Goal: Task Accomplishment & Management: Use online tool/utility

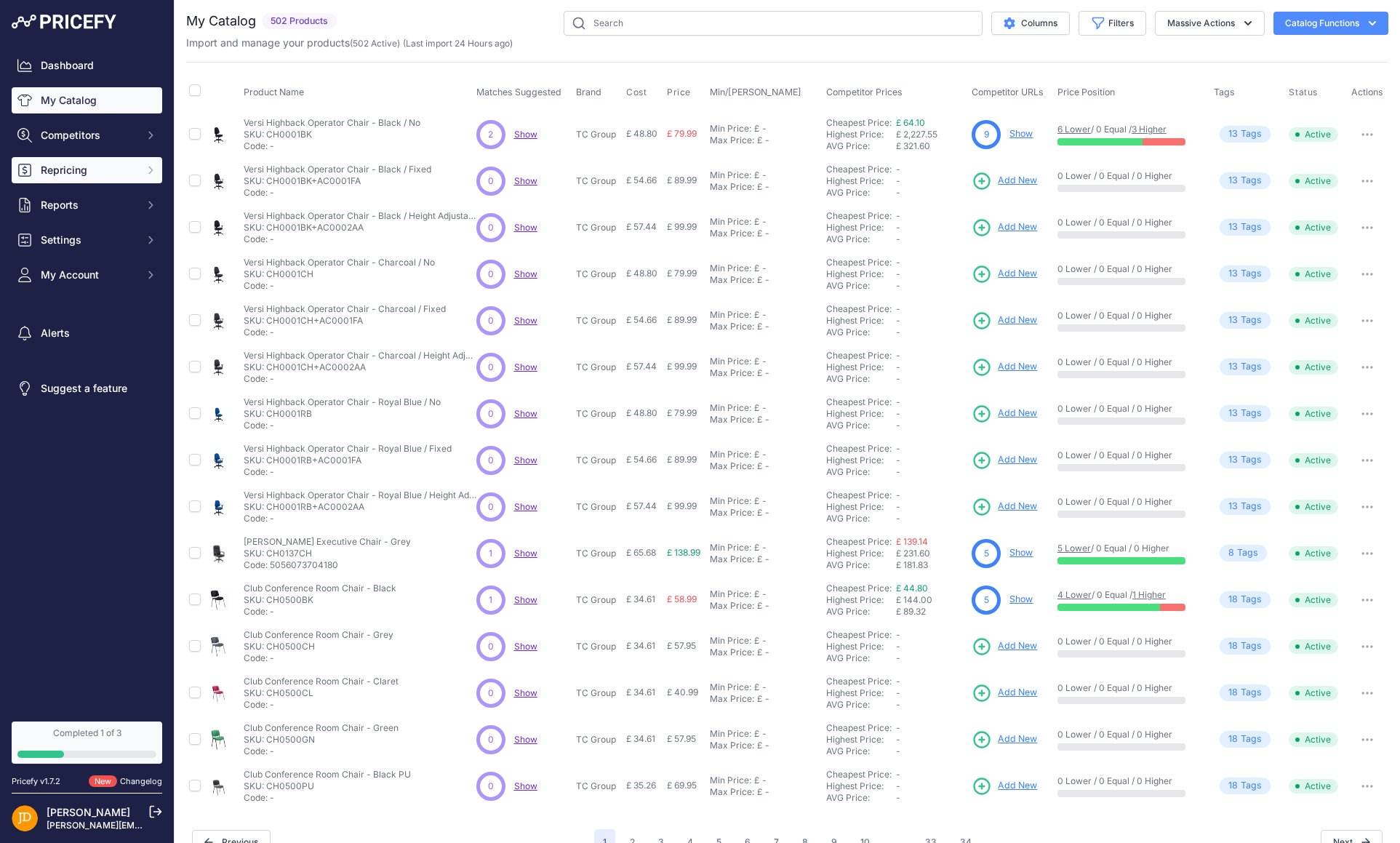
click at [138, 176] on button "Repricing" at bounding box center [87, 170] width 150 height 26
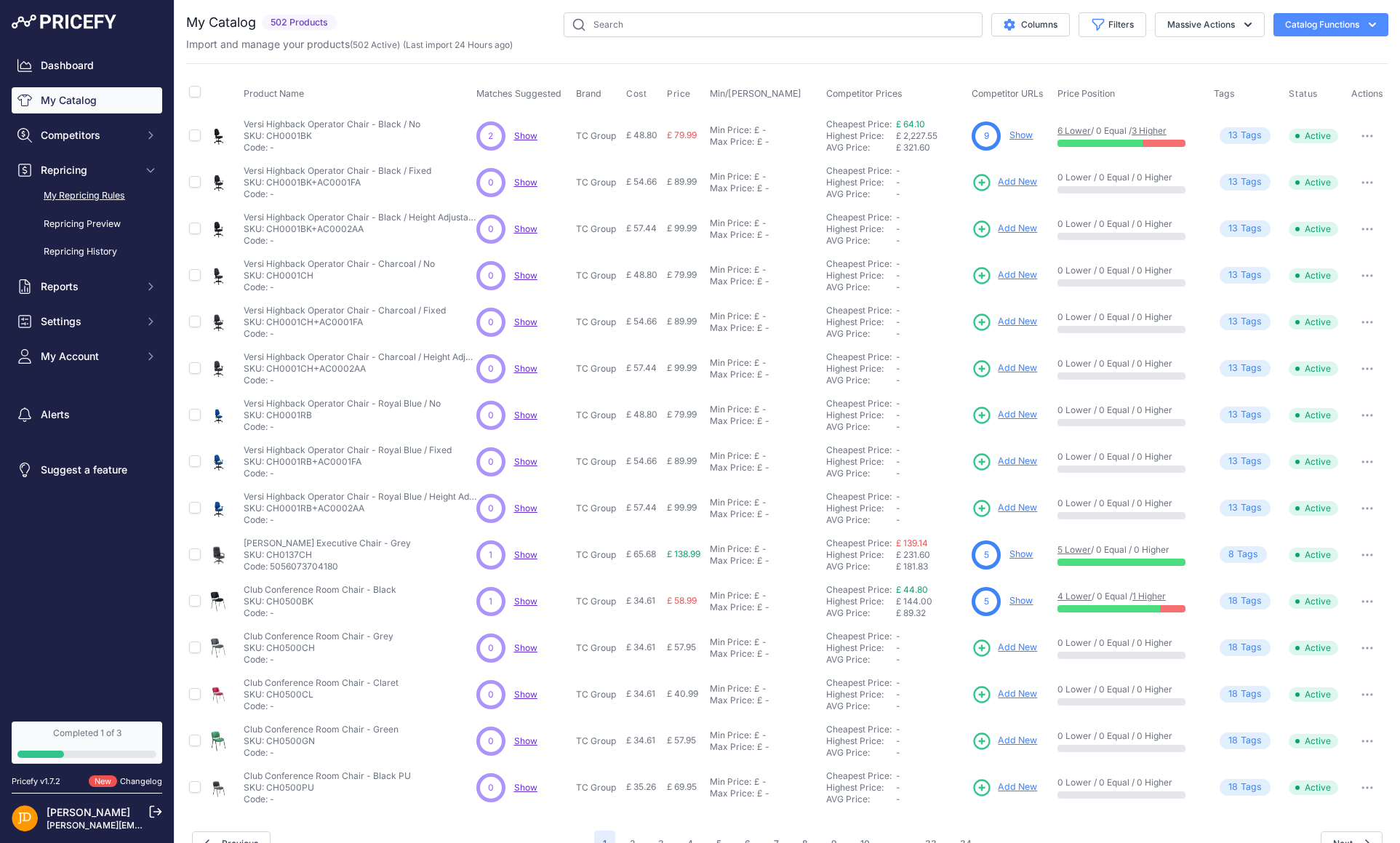
click at [109, 197] on link "My Repricing Rules" at bounding box center [87, 196] width 150 height 25
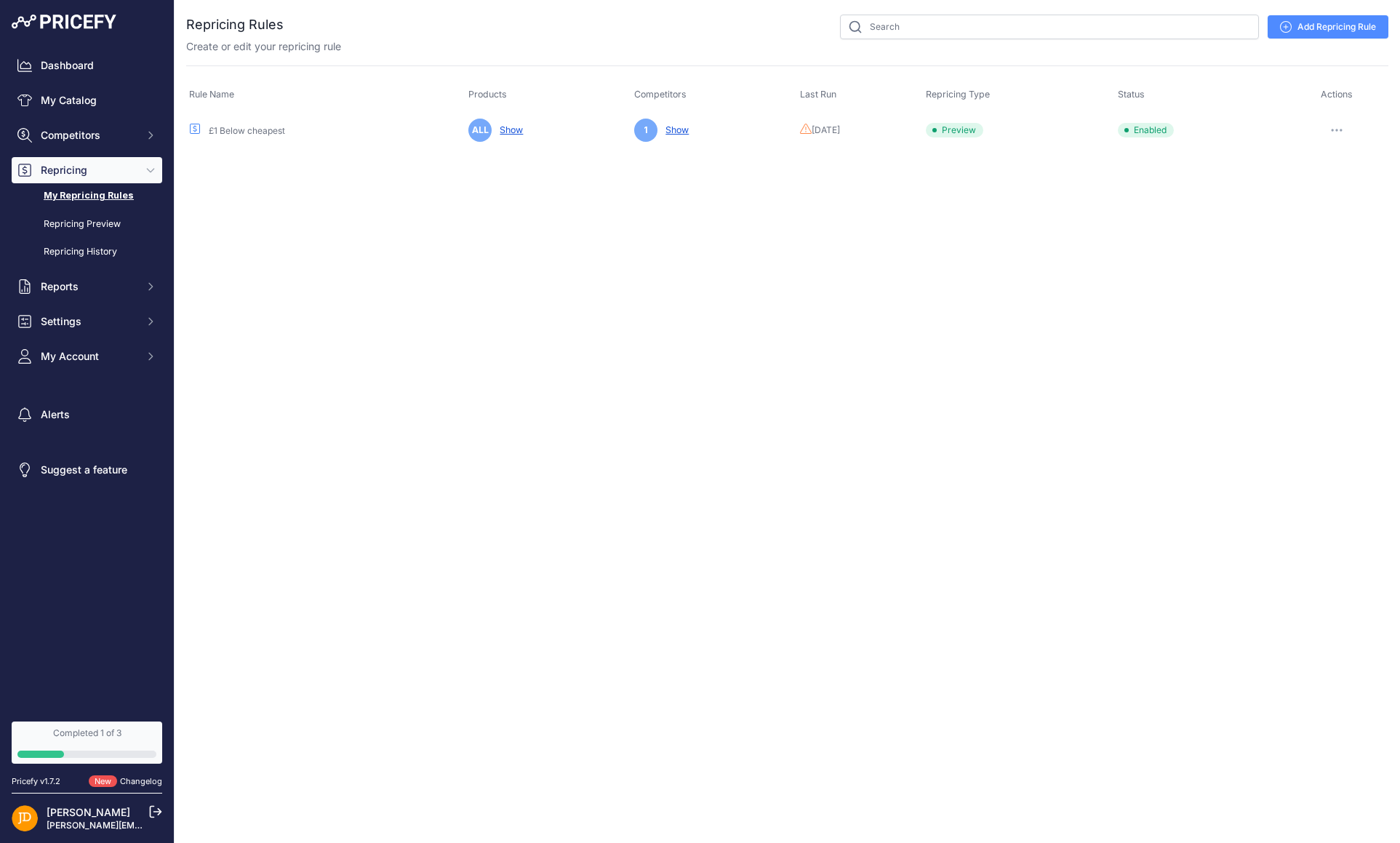
click at [1334, 124] on button "button" at bounding box center [1337, 130] width 29 height 20
click at [1319, 187] on button "Run Preview" at bounding box center [1338, 184] width 93 height 24
click at [116, 223] on link "Repricing Preview" at bounding box center [87, 225] width 150 height 25
